Goal: Find specific page/section: Find specific page/section

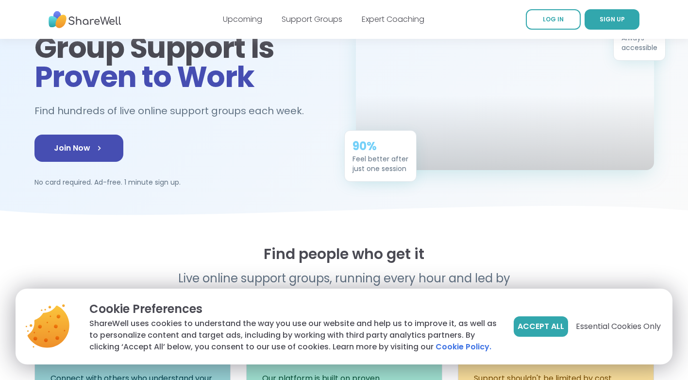
scroll to position [146, 0]
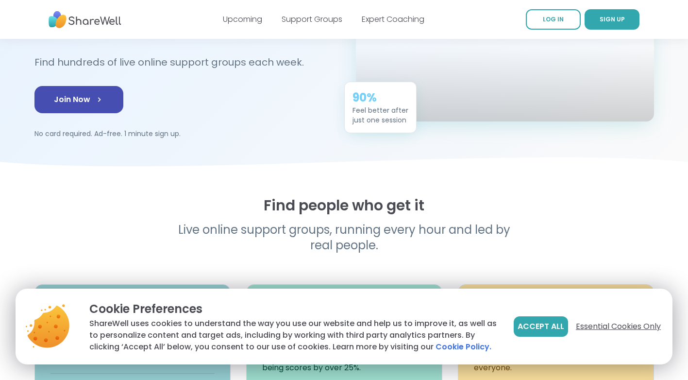
click at [594, 323] on span "Essential Cookies Only" at bounding box center [618, 326] width 85 height 12
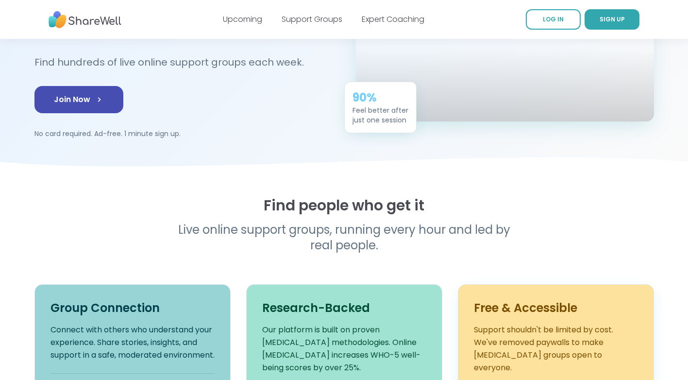
scroll to position [291, 0]
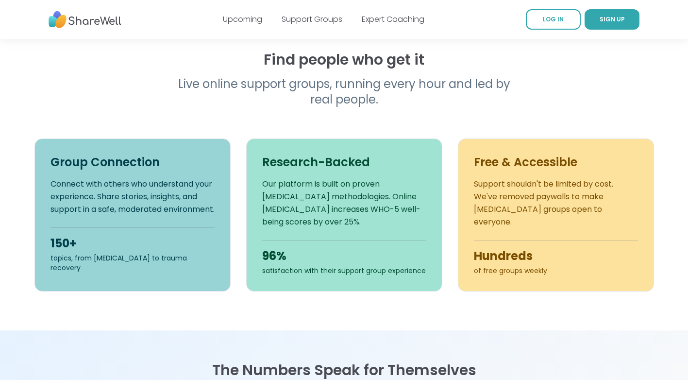
click at [629, 328] on section "Find people who get it Live online support groups, running every hour and led b…" at bounding box center [344, 181] width 688 height 298
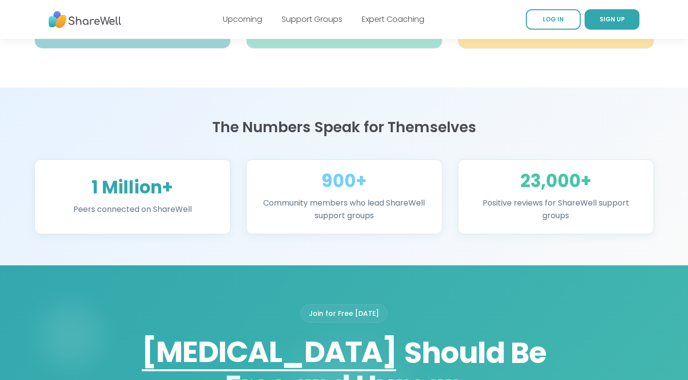
scroll to position [679, 0]
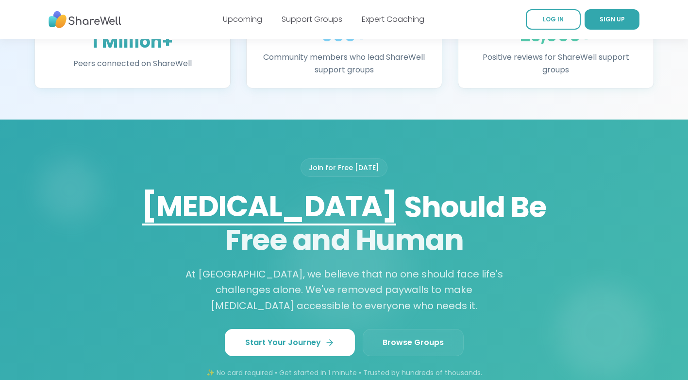
click at [404, 345] on span "Browse Groups" at bounding box center [412, 342] width 61 height 12
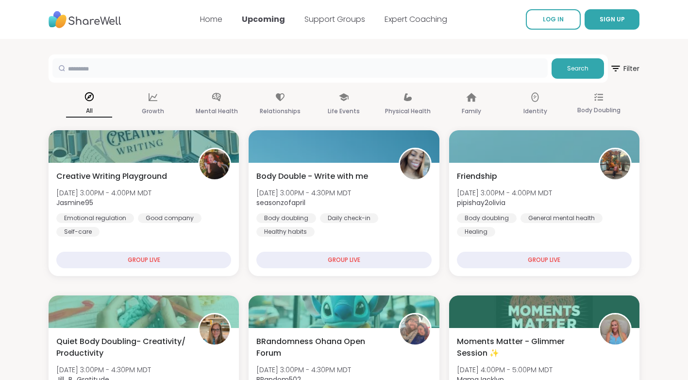
click at [198, 74] on input "text" at bounding box center [299, 67] width 495 height 19
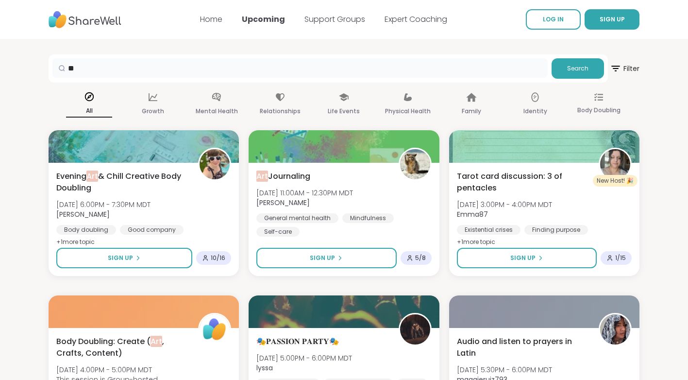
type input "*"
type input "********"
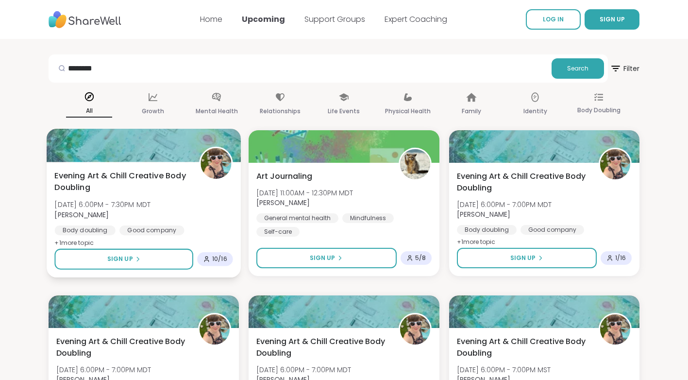
click at [66, 241] on span "+ 1 more topic" at bounding box center [73, 242] width 39 height 8
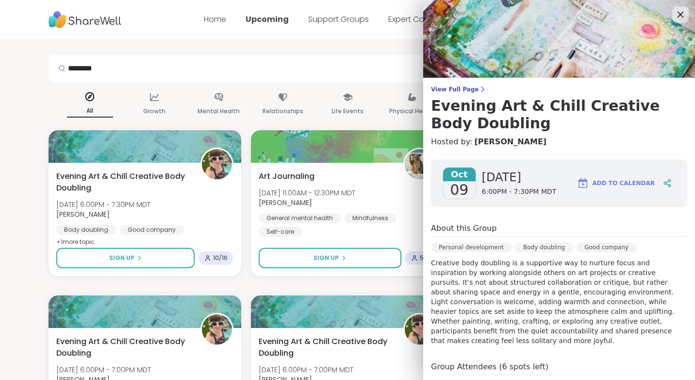
click at [674, 10] on icon at bounding box center [680, 14] width 12 height 12
